Goal: Find specific page/section: Find specific page/section

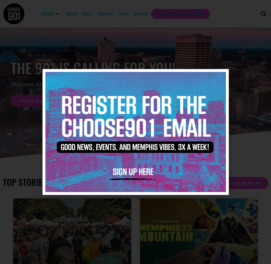
click at [221, 77] on icon "Close" at bounding box center [220, 77] width 4 height 4
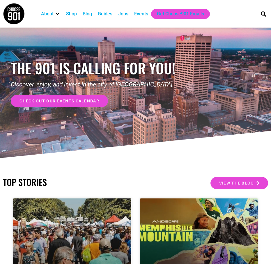
click at [119, 13] on div "Jobs" at bounding box center [123, 13] width 10 height 7
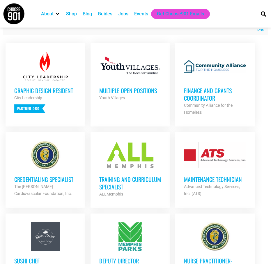
scroll to position [262, 0]
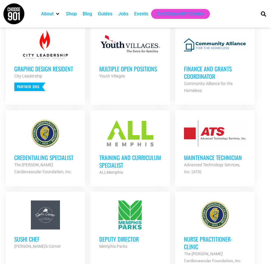
click at [118, 71] on h3 "Multiple Open Positions" at bounding box center [130, 69] width 62 height 8
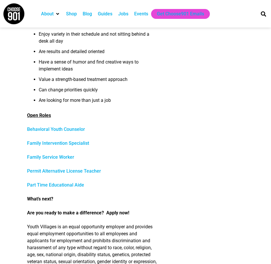
scroll to position [262, 0]
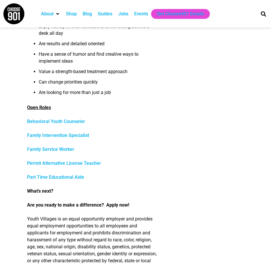
click at [57, 178] on link "Part Time Educational Aide" at bounding box center [55, 178] width 57 height 6
